Goal: Communication & Community: Answer question/provide support

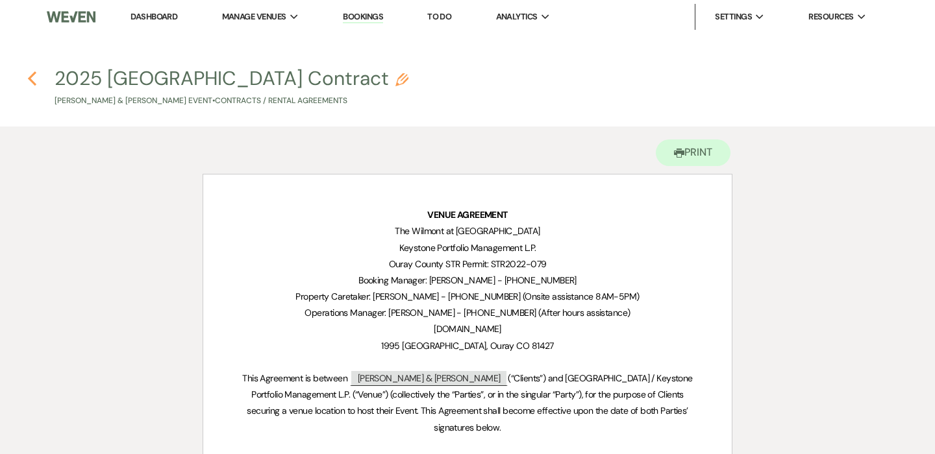
click at [35, 75] on icon "Previous" at bounding box center [32, 79] width 10 height 16
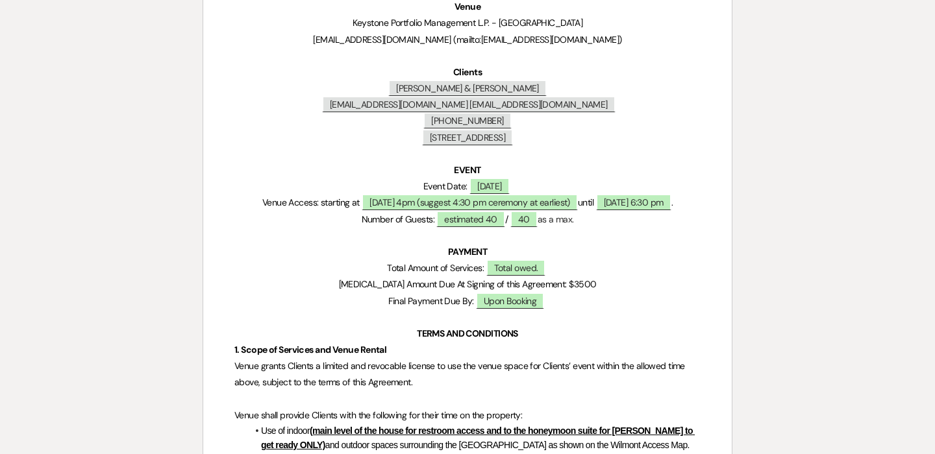
select select "6"
select select "5"
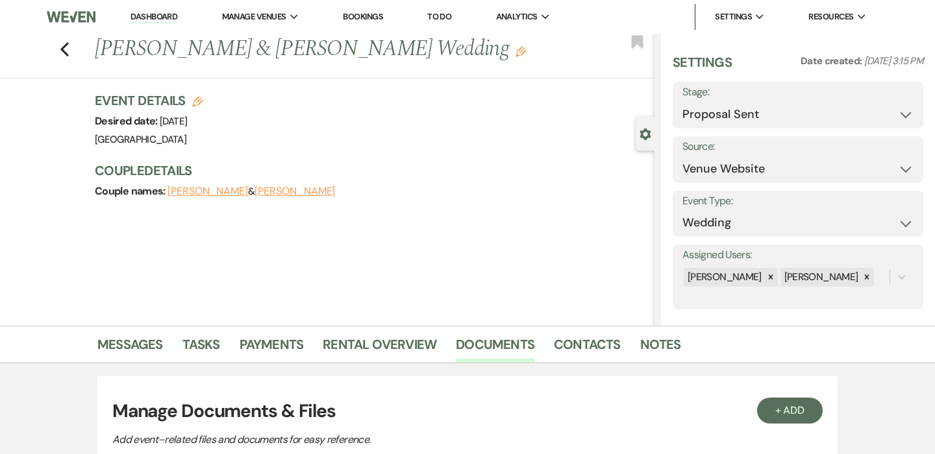
scroll to position [0, 0]
click at [132, 348] on link "Messages" at bounding box center [130, 348] width 66 height 29
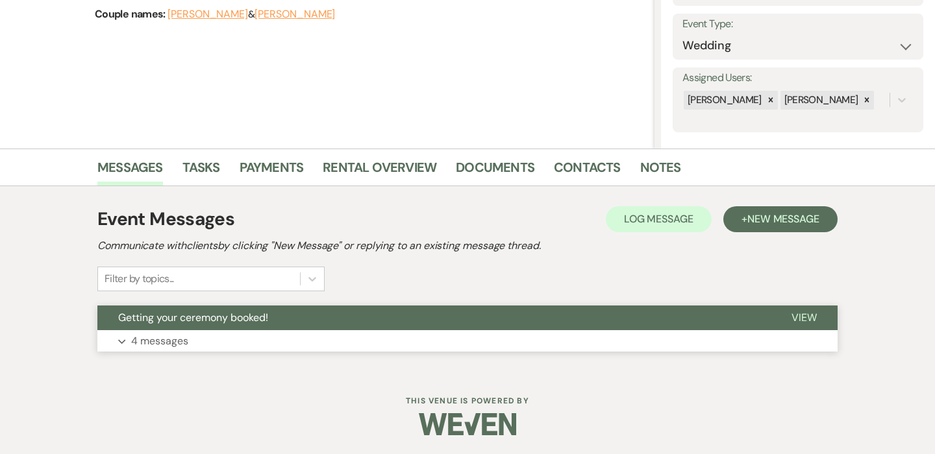
click at [149, 338] on p "4 messages" at bounding box center [159, 341] width 57 height 17
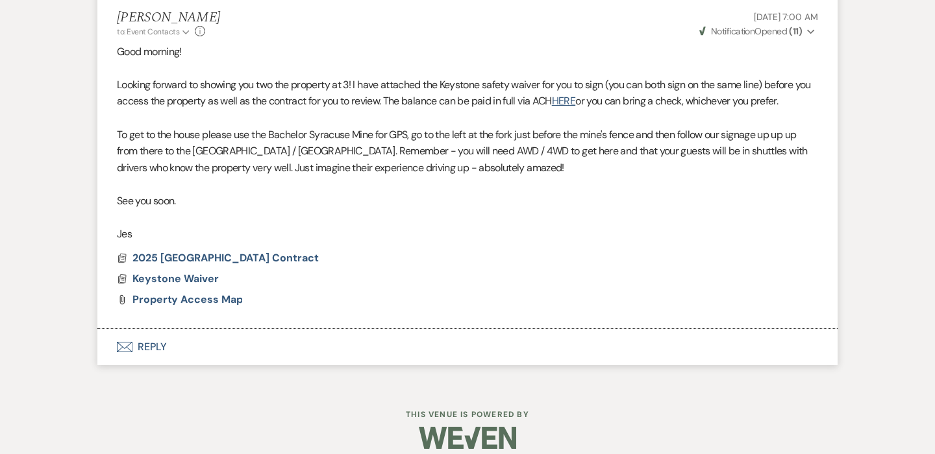
scroll to position [1137, 0]
click at [154, 336] on button "Envelope Reply" at bounding box center [467, 348] width 740 height 36
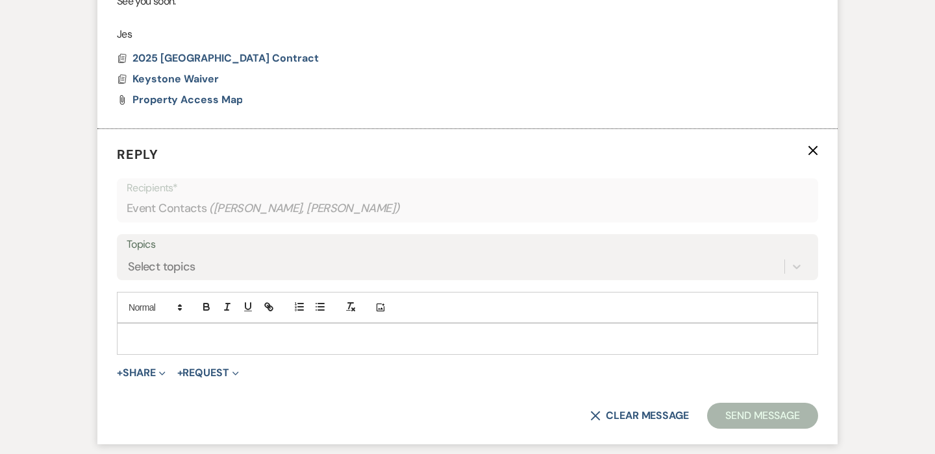
scroll to position [1383, 0]
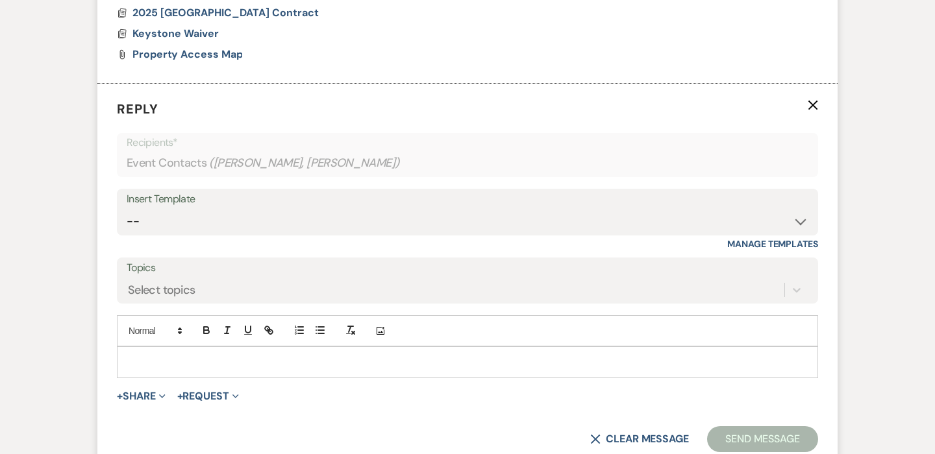
click at [290, 355] on p at bounding box center [467, 362] width 680 height 14
click at [140, 391] on button "+ Share Expand" at bounding box center [141, 396] width 49 height 10
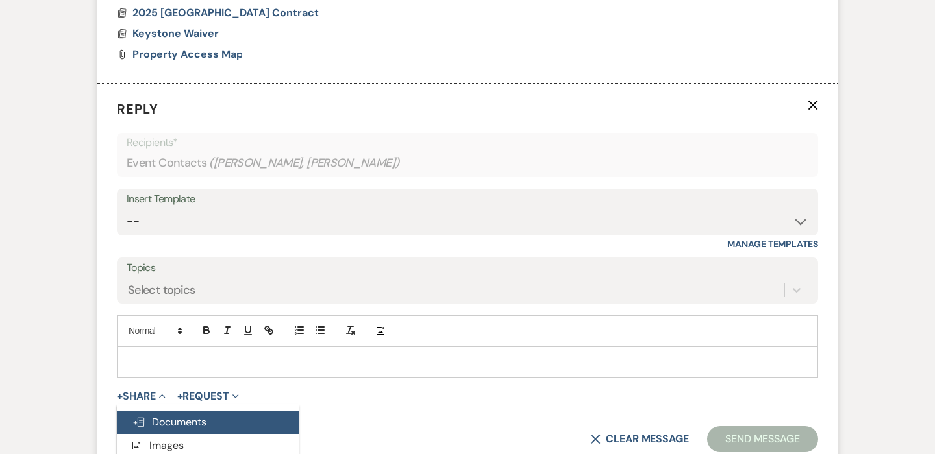
click at [155, 415] on span "Doc Upload Documents" at bounding box center [169, 422] width 74 height 14
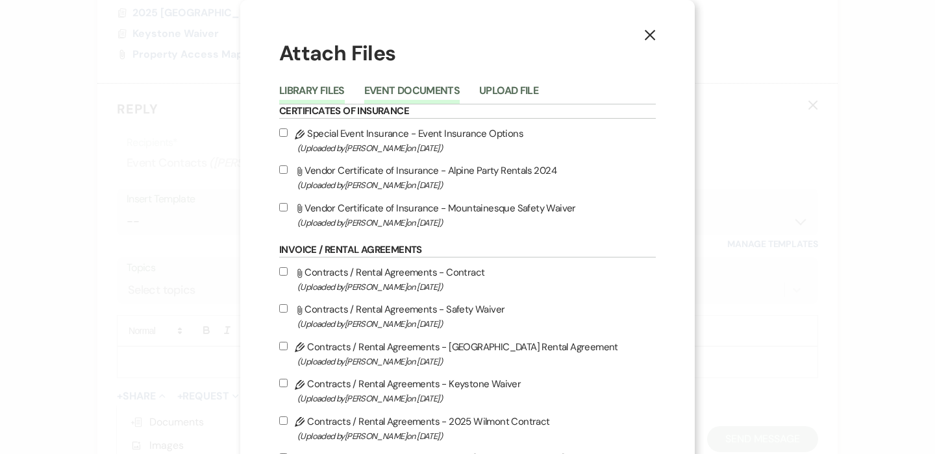
scroll to position [0, 0]
click at [412, 86] on button "Event Documents" at bounding box center [411, 95] width 95 height 18
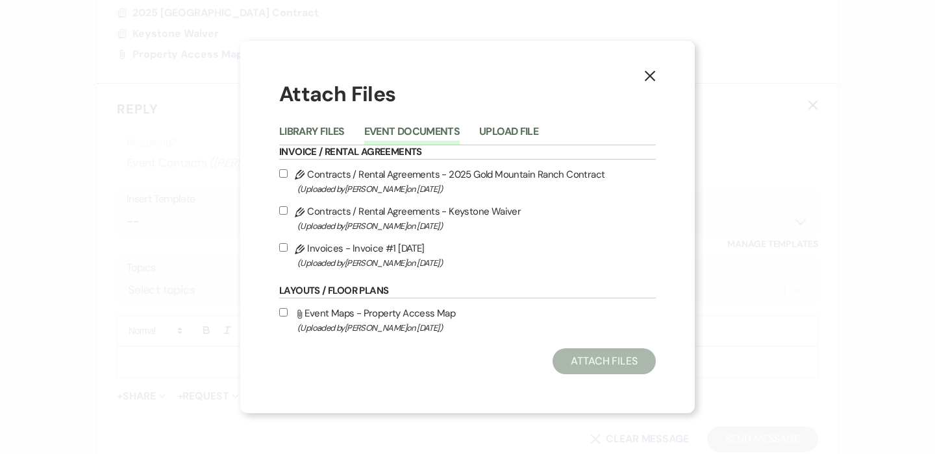
click at [378, 179] on label "Pencil Contracts / Rental Agreements - 2025 Gold Mountain Ranch Contract (Uploa…" at bounding box center [467, 181] width 377 height 31
click at [288, 178] on input "Pencil Contracts / Rental Agreements - 2025 Gold Mountain Ranch Contract (Uploa…" at bounding box center [283, 173] width 8 height 8
checkbox input "true"
click at [589, 362] on button "Attach Files" at bounding box center [603, 362] width 103 height 26
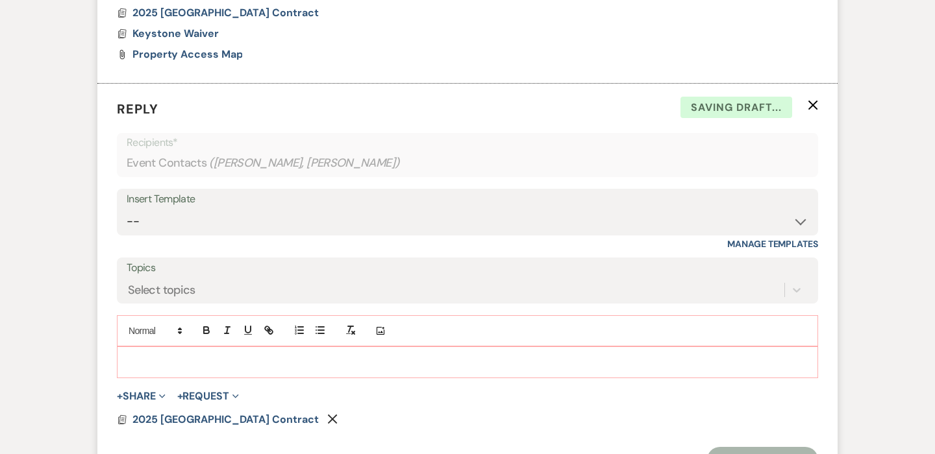
click at [245, 355] on p at bounding box center [467, 362] width 680 height 14
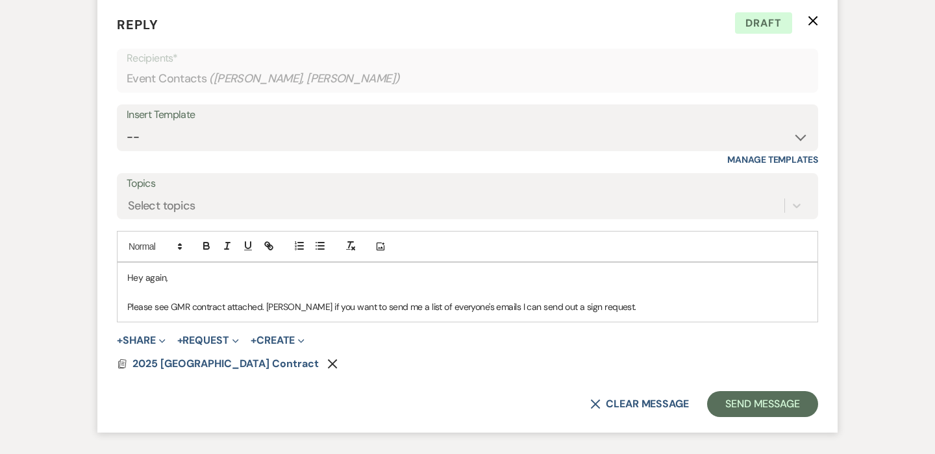
scroll to position [1509, 0]
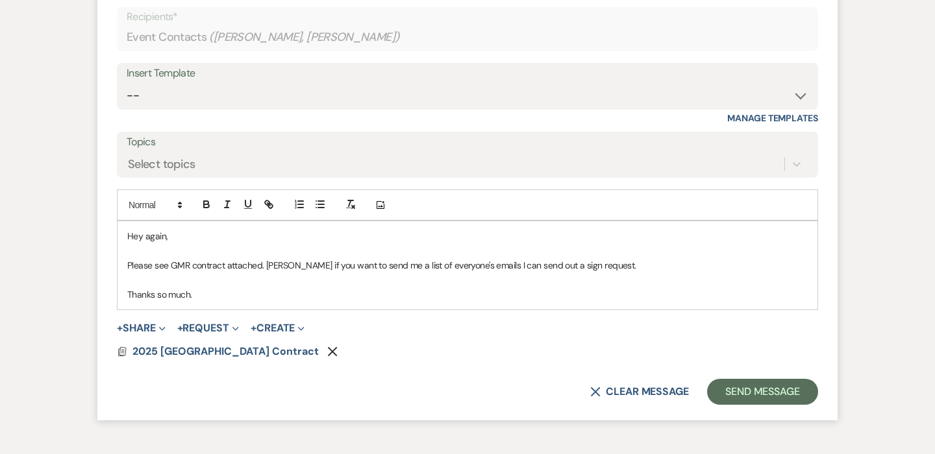
click at [598, 258] on p "Please see GMR contract attached. [PERSON_NAME] if you want to send me a list o…" at bounding box center [467, 265] width 680 height 14
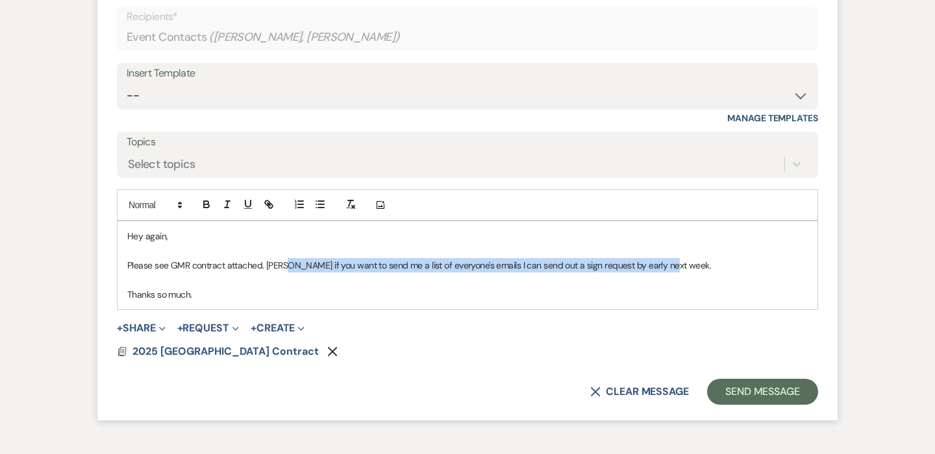
drag, startPoint x: 669, startPoint y: 250, endPoint x: 286, endPoint y: 250, distance: 383.7
click at [286, 258] on p "Please see GMR contract attached. [PERSON_NAME] if you want to send me a list o…" at bounding box center [467, 265] width 680 height 14
click at [673, 258] on p "Please see GMR contract attached. [PERSON_NAME] if you want to send me a list o…" at bounding box center [467, 265] width 680 height 14
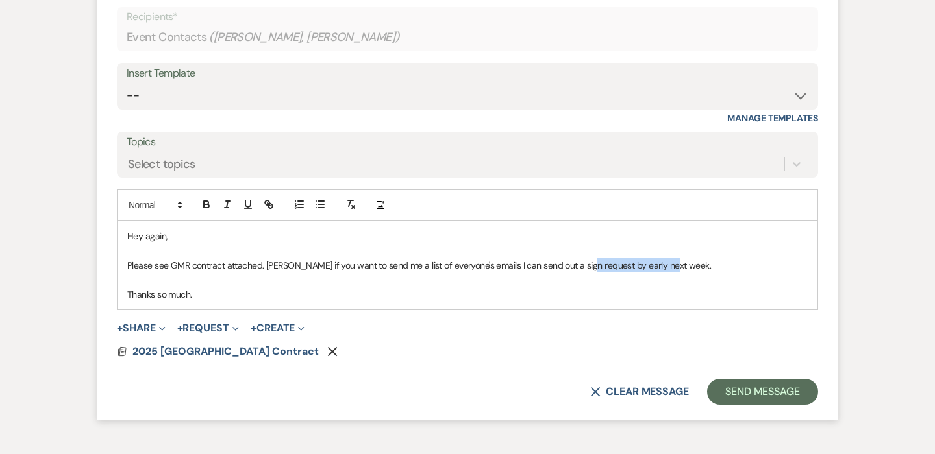
drag, startPoint x: 673, startPoint y: 248, endPoint x: 586, endPoint y: 251, distance: 87.7
click at [586, 258] on p "Please see GMR contract attached. [PERSON_NAME] if you want to send me a list o…" at bounding box center [467, 265] width 680 height 14
click at [283, 258] on p "Please see GMR contract attached. [PERSON_NAME] if you want to send me a list o…" at bounding box center [467, 265] width 680 height 14
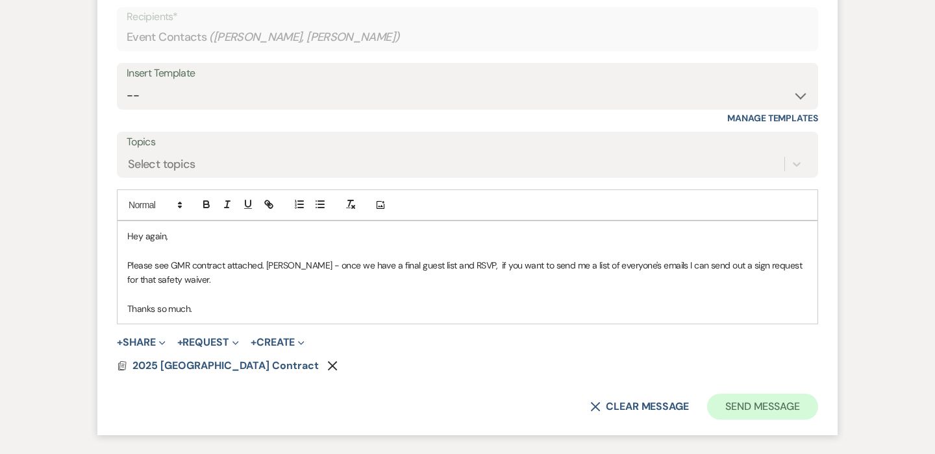
click at [756, 395] on button "Send Message" at bounding box center [762, 407] width 111 height 26
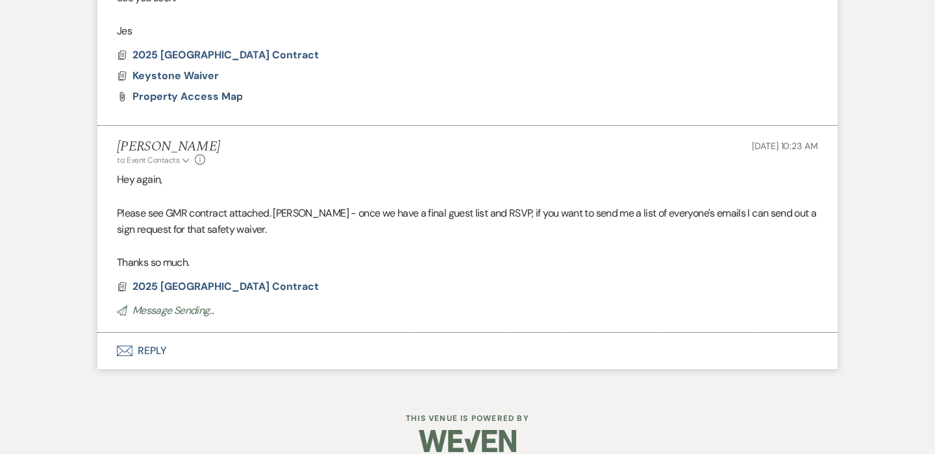
scroll to position [1324, 0]
